Goal: Find specific page/section

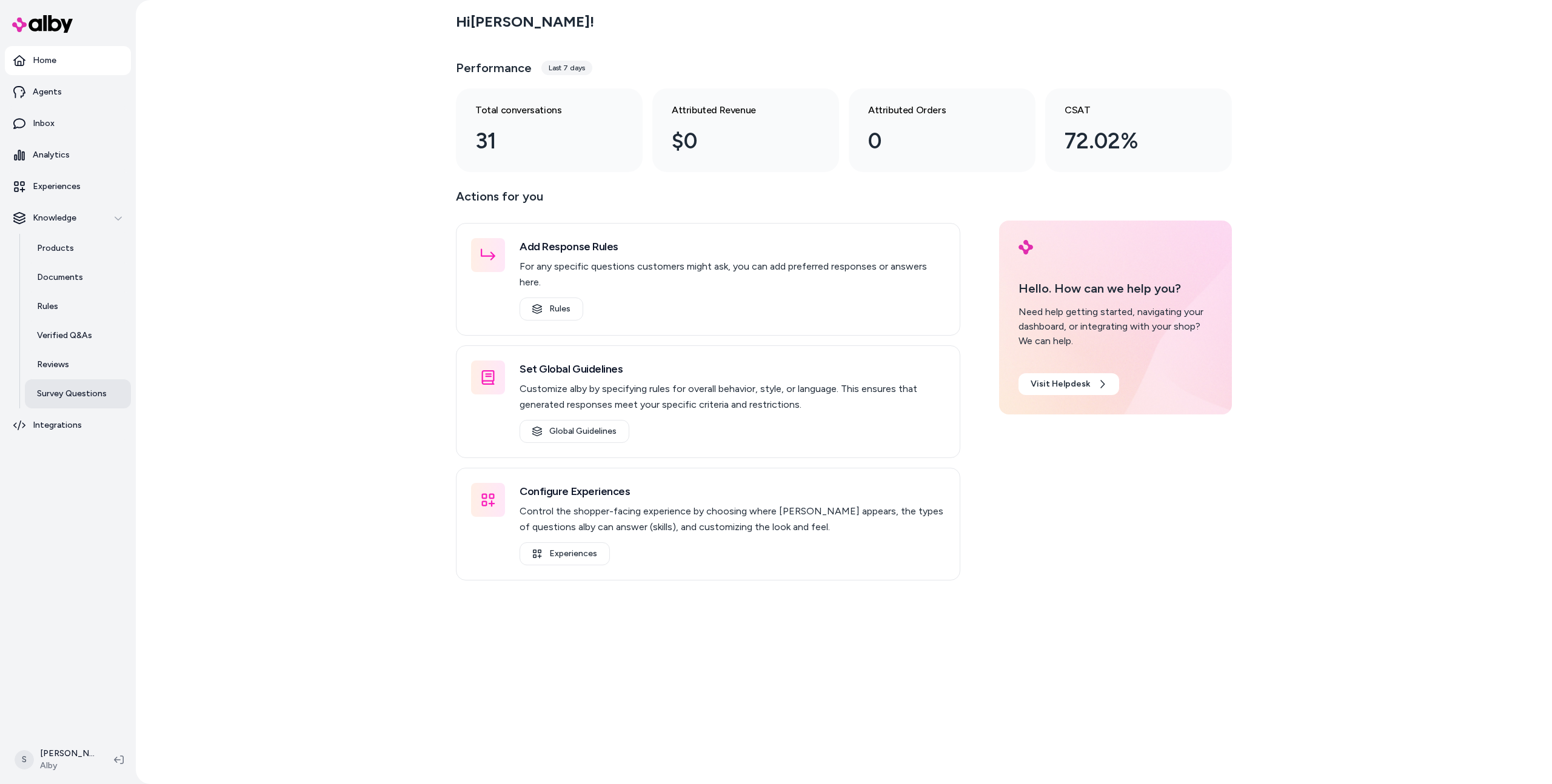
click at [88, 390] on p "Survey Questions" at bounding box center [72, 394] width 70 height 12
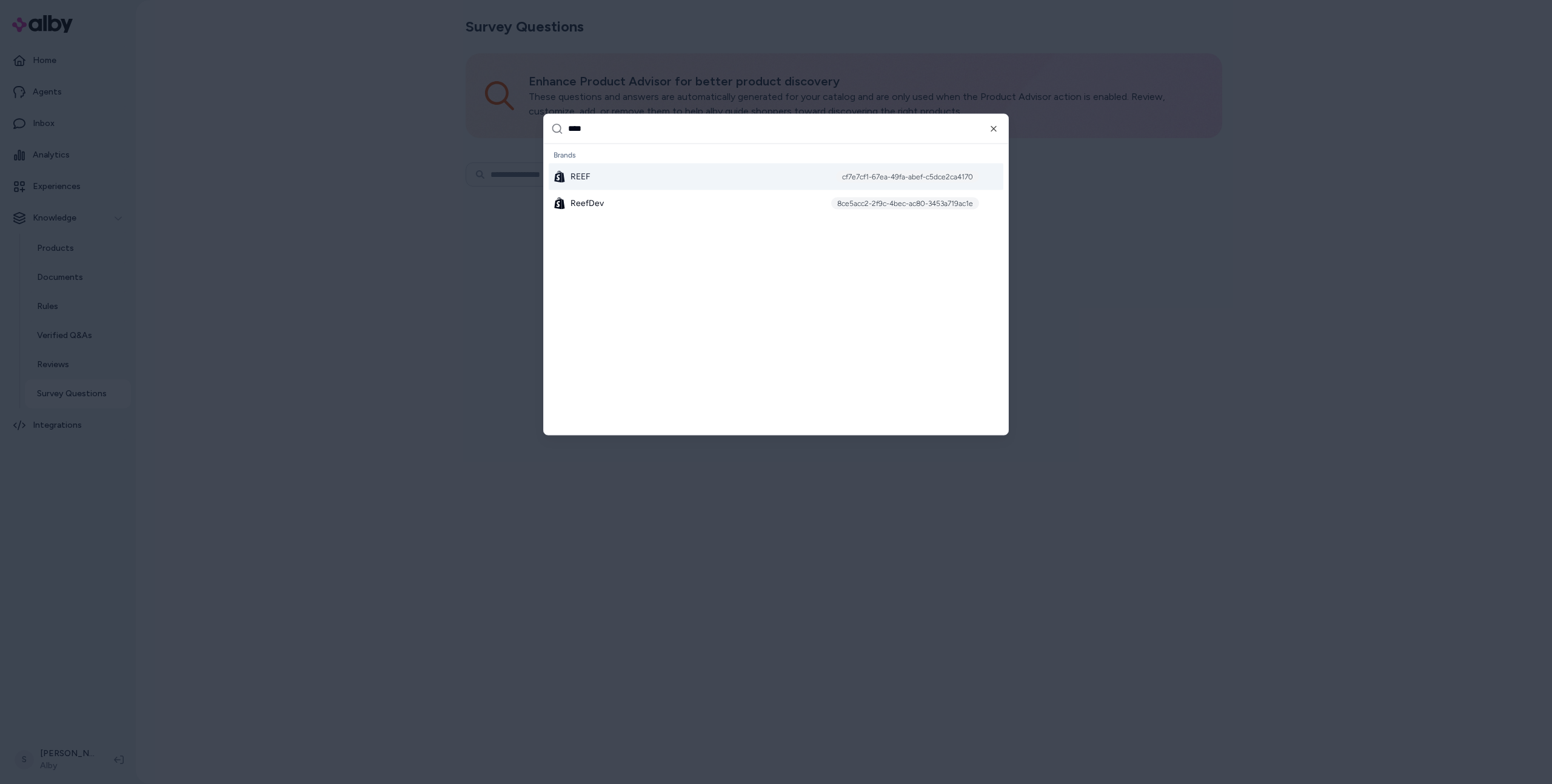
type input "****"
click at [625, 184] on div "REEF cf7e7cf1-67ea-49fa-abef-c5dce2ca4170" at bounding box center [776, 176] width 455 height 27
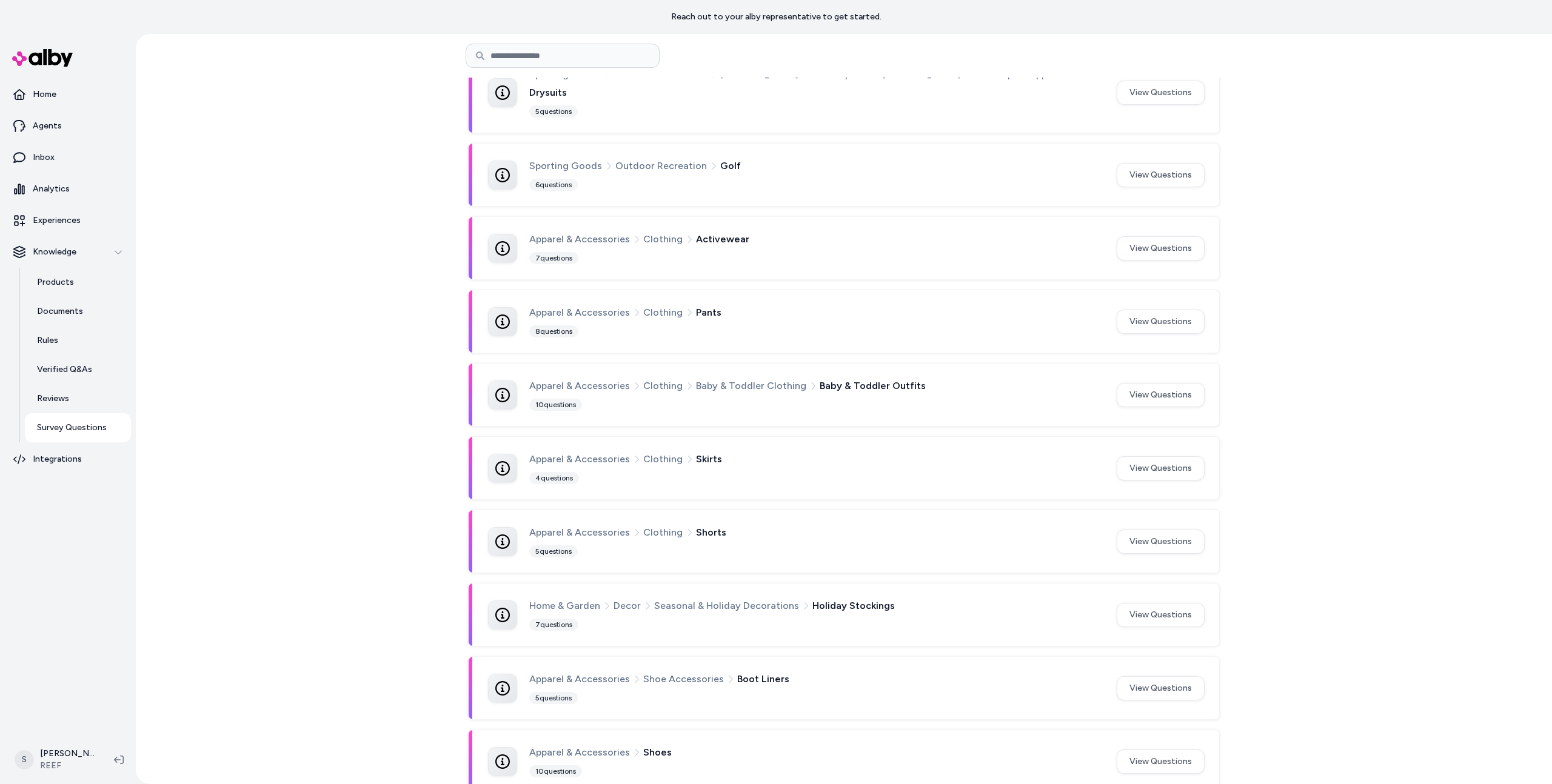
scroll to position [2305, 0]
